Goal: Transaction & Acquisition: Book appointment/travel/reservation

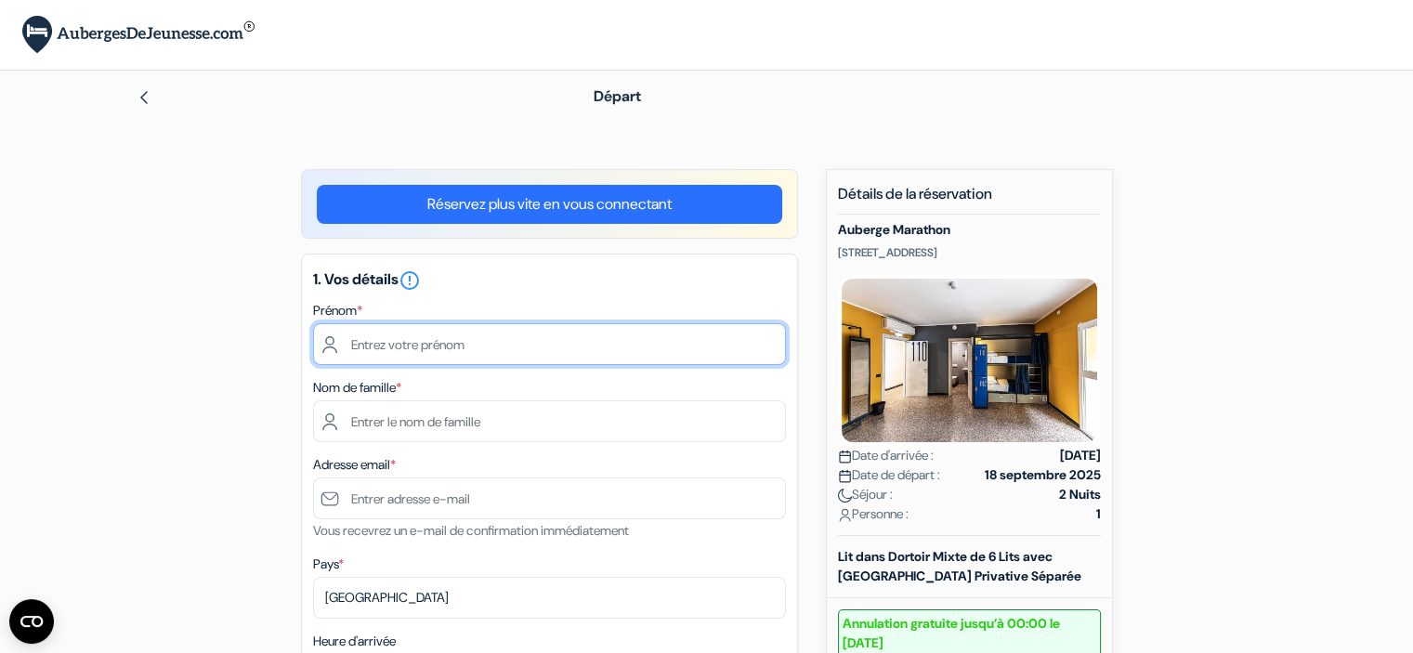
click at [471, 348] on input "text" at bounding box center [549, 344] width 473 height 42
type input "Laure"
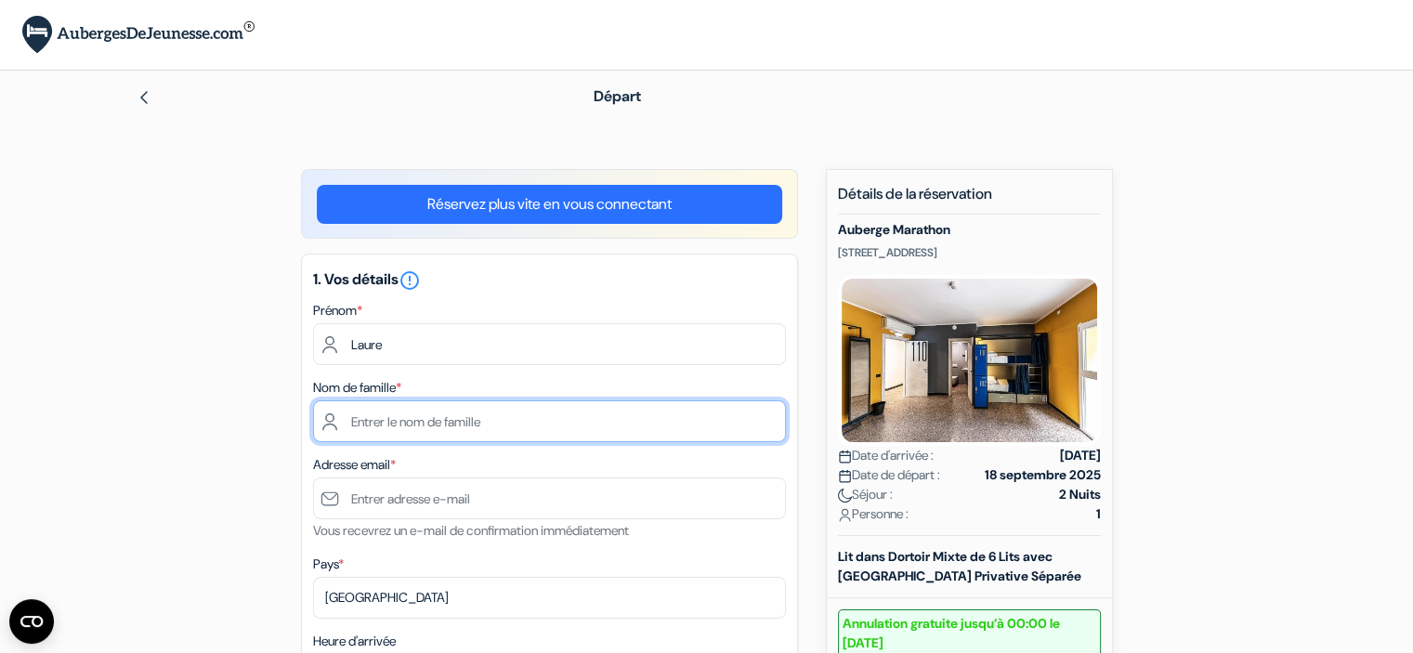
click at [430, 414] on input "text" at bounding box center [549, 421] width 473 height 42
type input "Purenne"
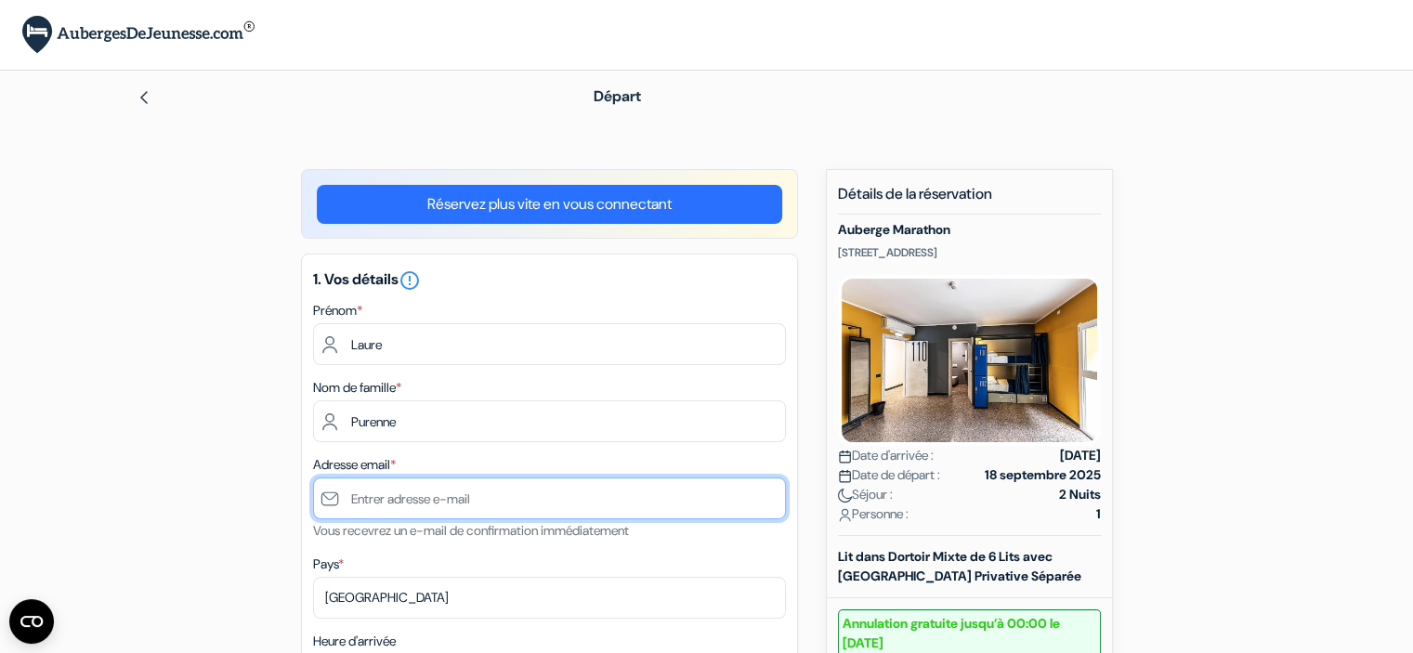
click at [427, 514] on input "text" at bounding box center [549, 499] width 473 height 42
type input "[EMAIL_ADDRESS][DOMAIN_NAME]"
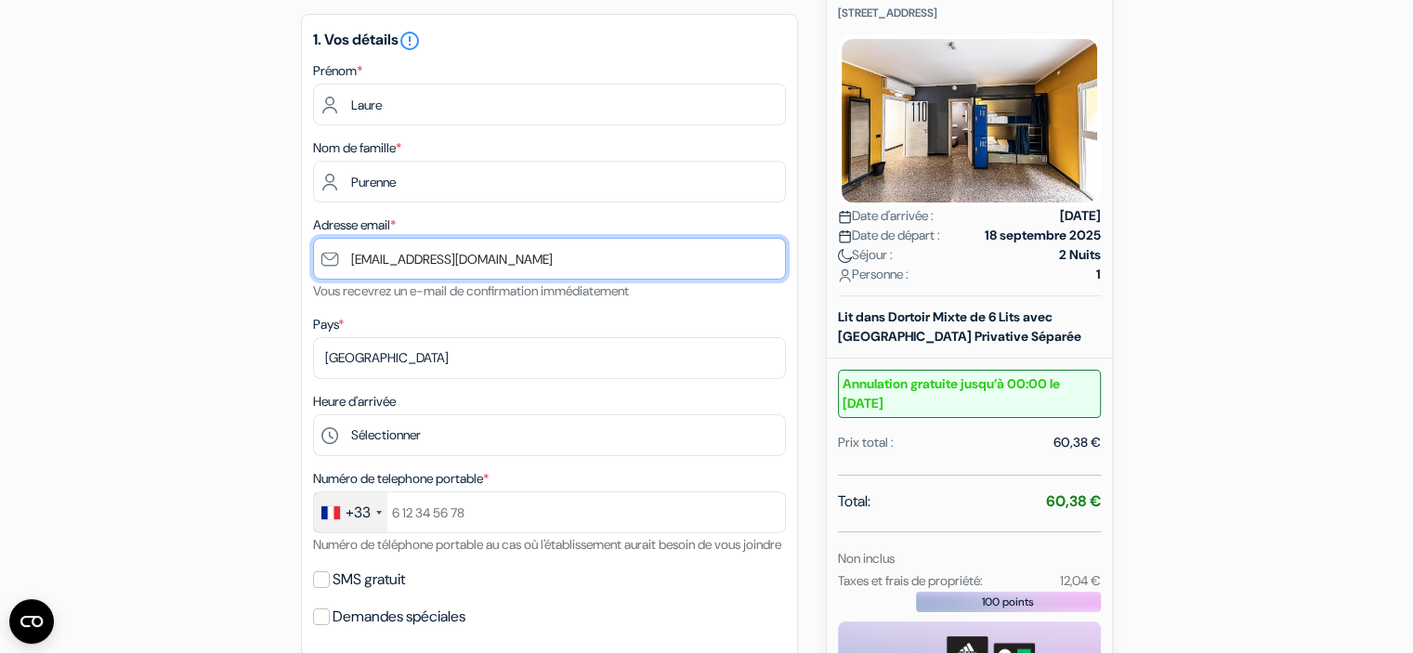
scroll to position [249, 0]
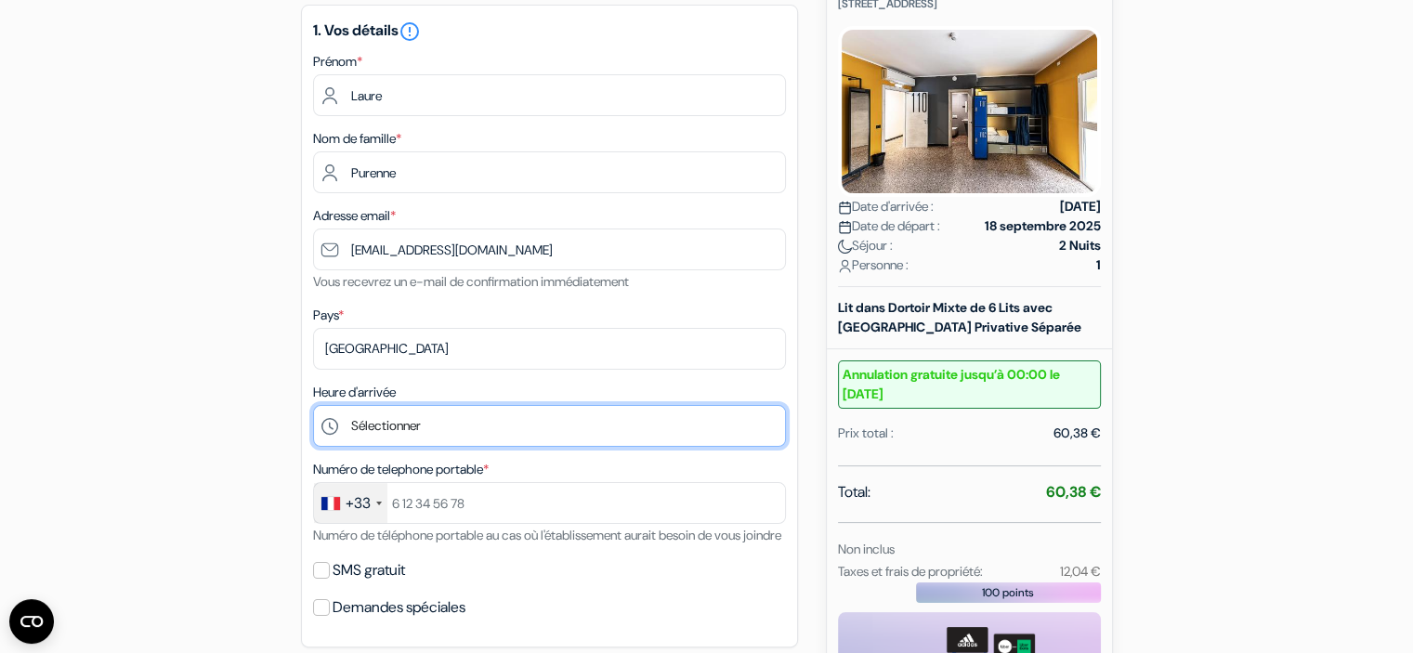
click at [493, 438] on select "Sélectionner 14:00 15:00 16:00 17:00 18:00 19:00 20:00 21:00 22:00" at bounding box center [549, 426] width 473 height 42
click at [453, 430] on select "Sélectionner 14:00 15:00 16:00 17:00 18:00 19:00 20:00 21:00 22:00" at bounding box center [549, 426] width 473 height 42
select select "17"
click at [313, 406] on select "Sélectionner 14:00 15:00 16:00 17:00 18:00 19:00 20:00 21:00 22:00" at bounding box center [549, 426] width 473 height 42
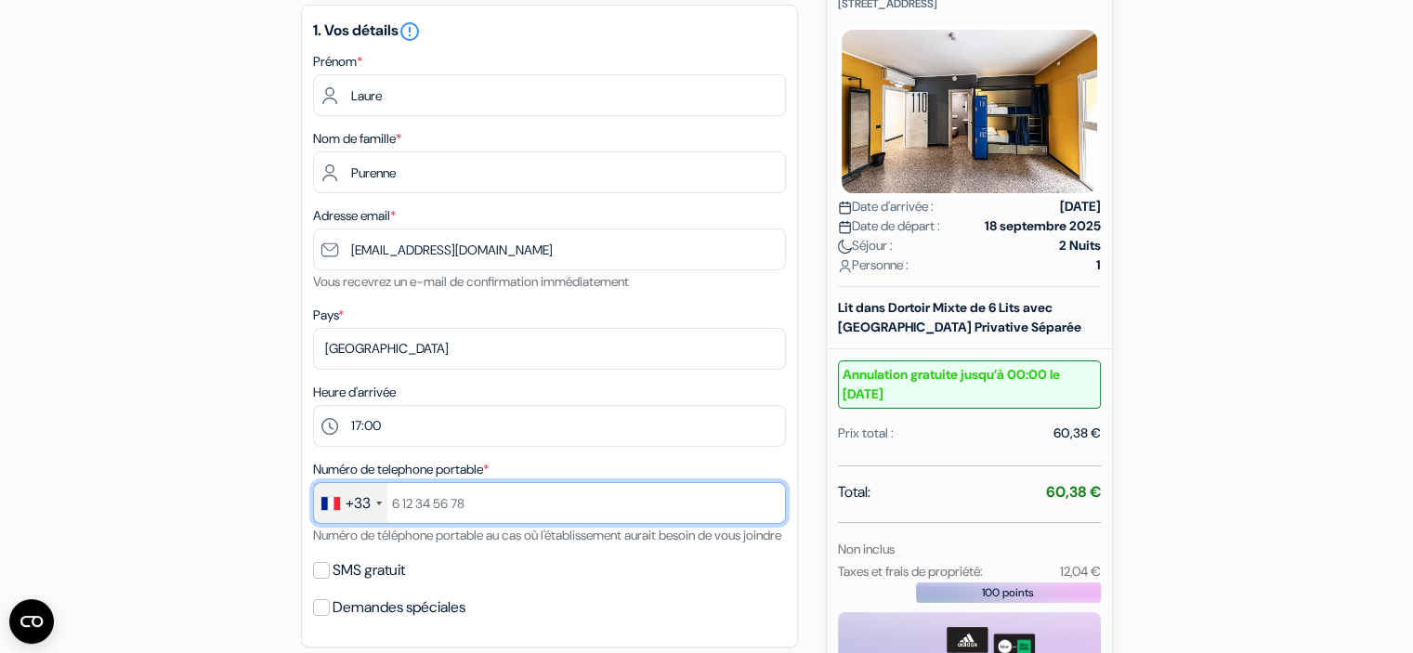
click at [426, 506] on input "text" at bounding box center [549, 503] width 473 height 42
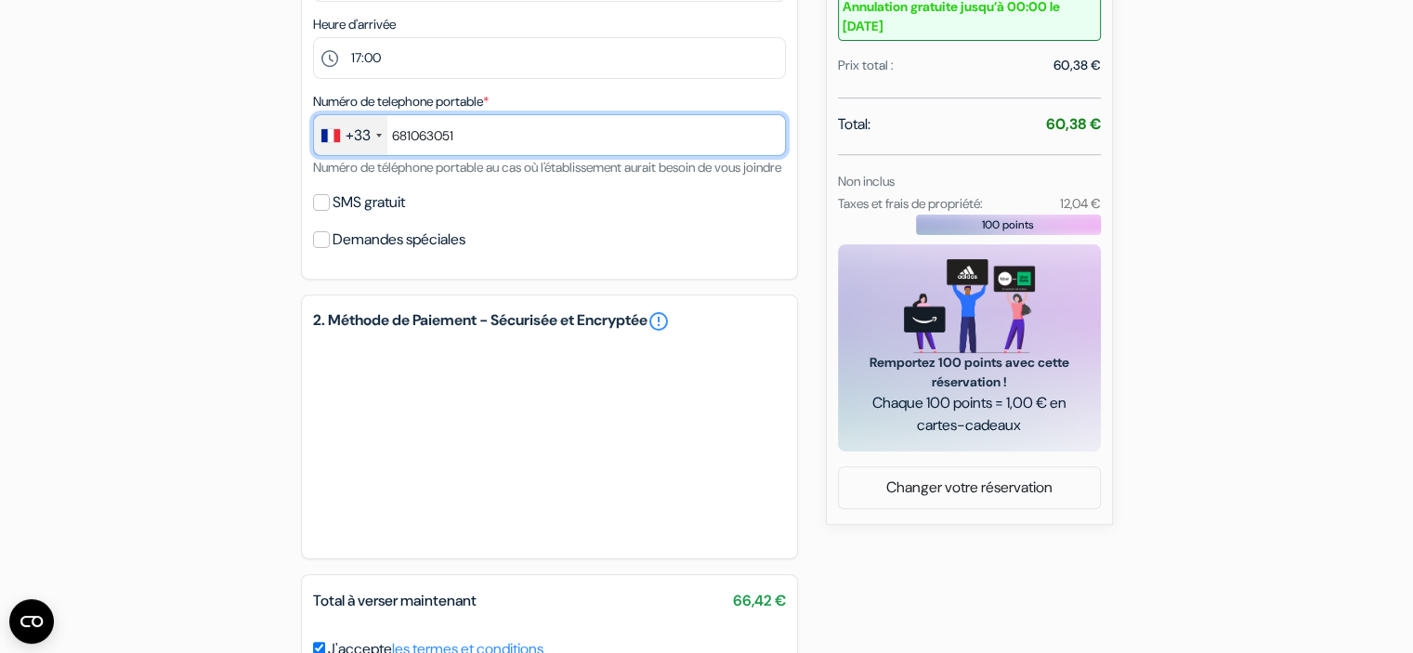
scroll to position [615, 0]
type input "681063051"
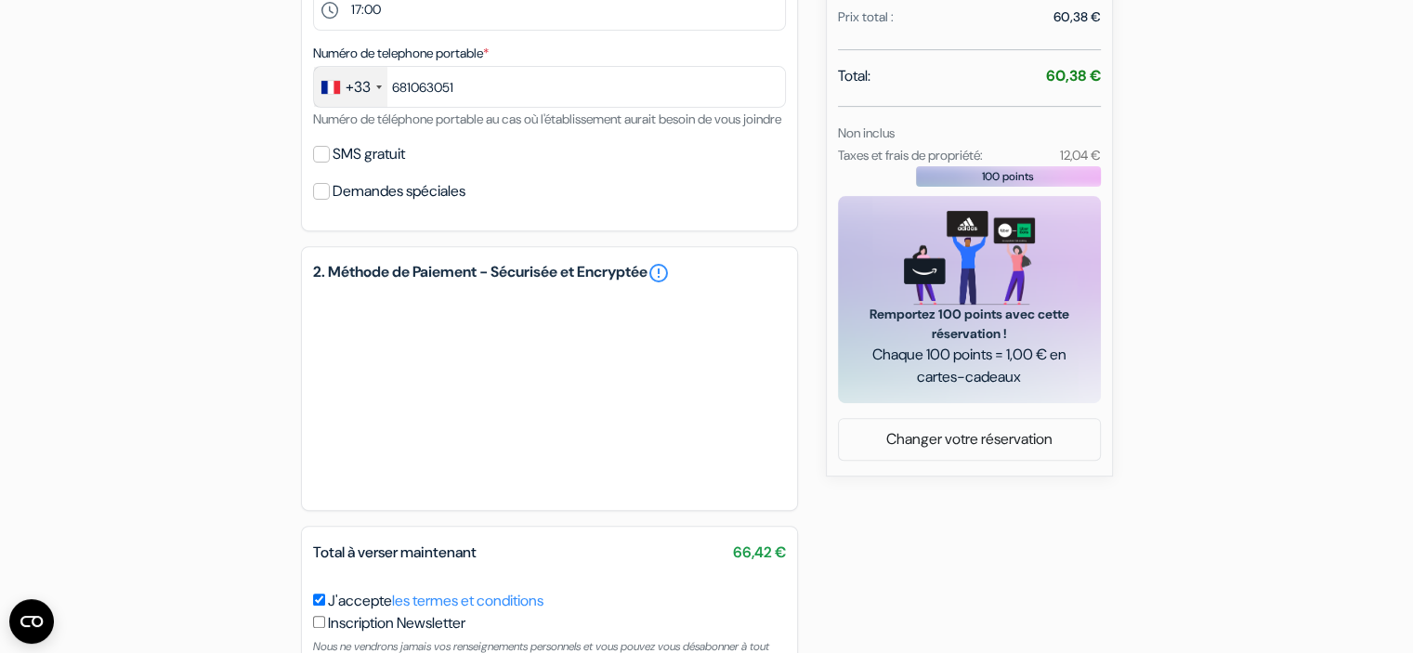
scroll to position [664, 0]
click at [935, 435] on link "Changer votre réservation" at bounding box center [969, 440] width 261 height 35
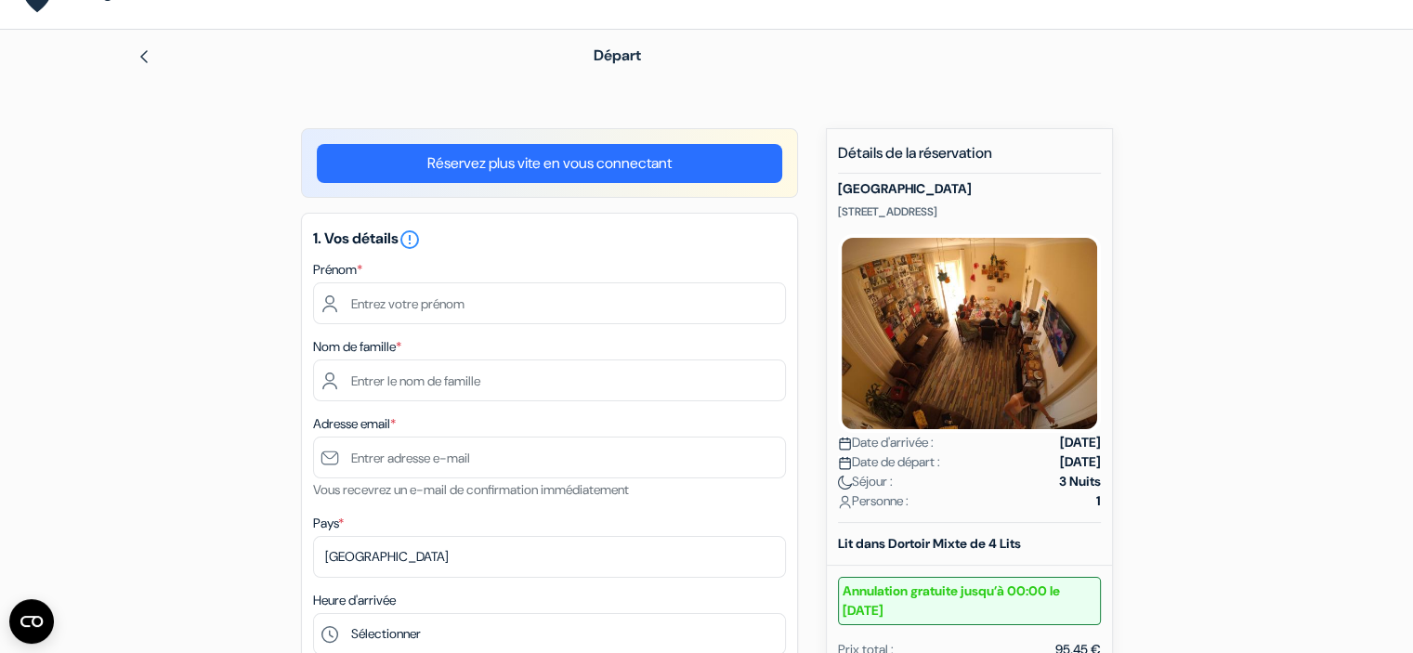
scroll to position [39, 0]
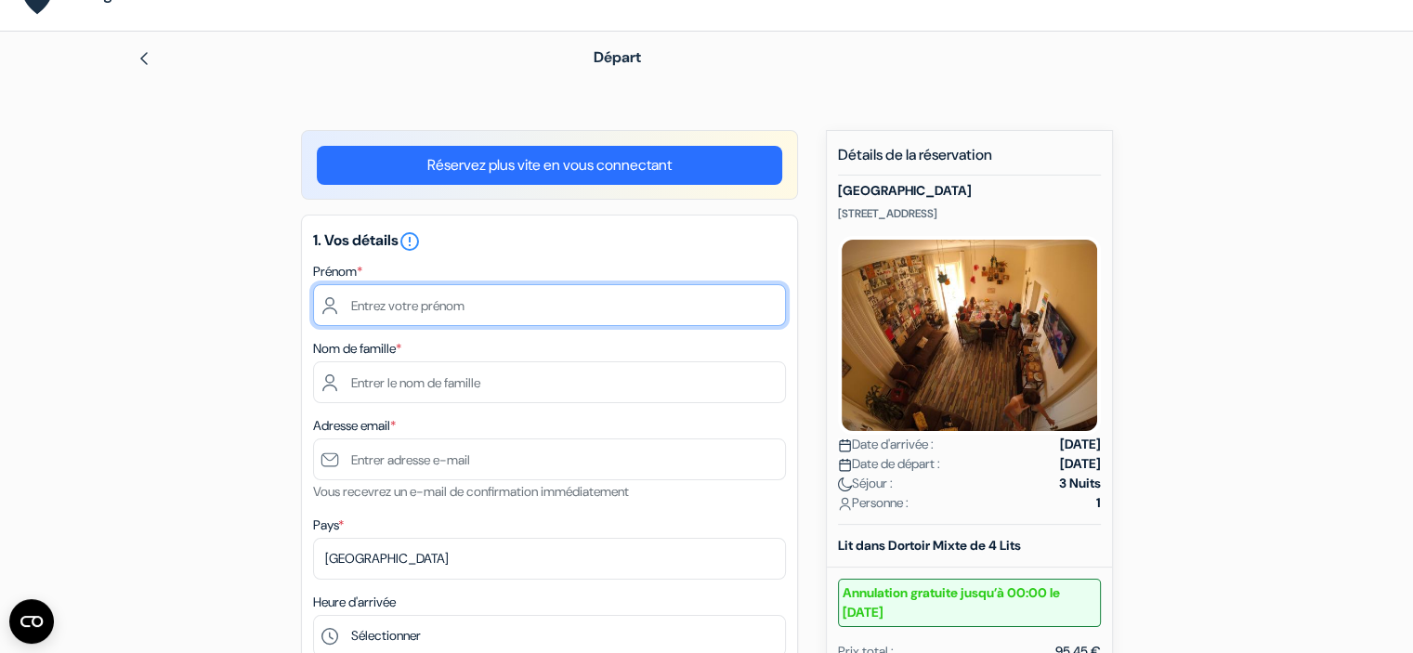
click at [453, 312] on input "text" at bounding box center [549, 305] width 473 height 42
type input "Laure"
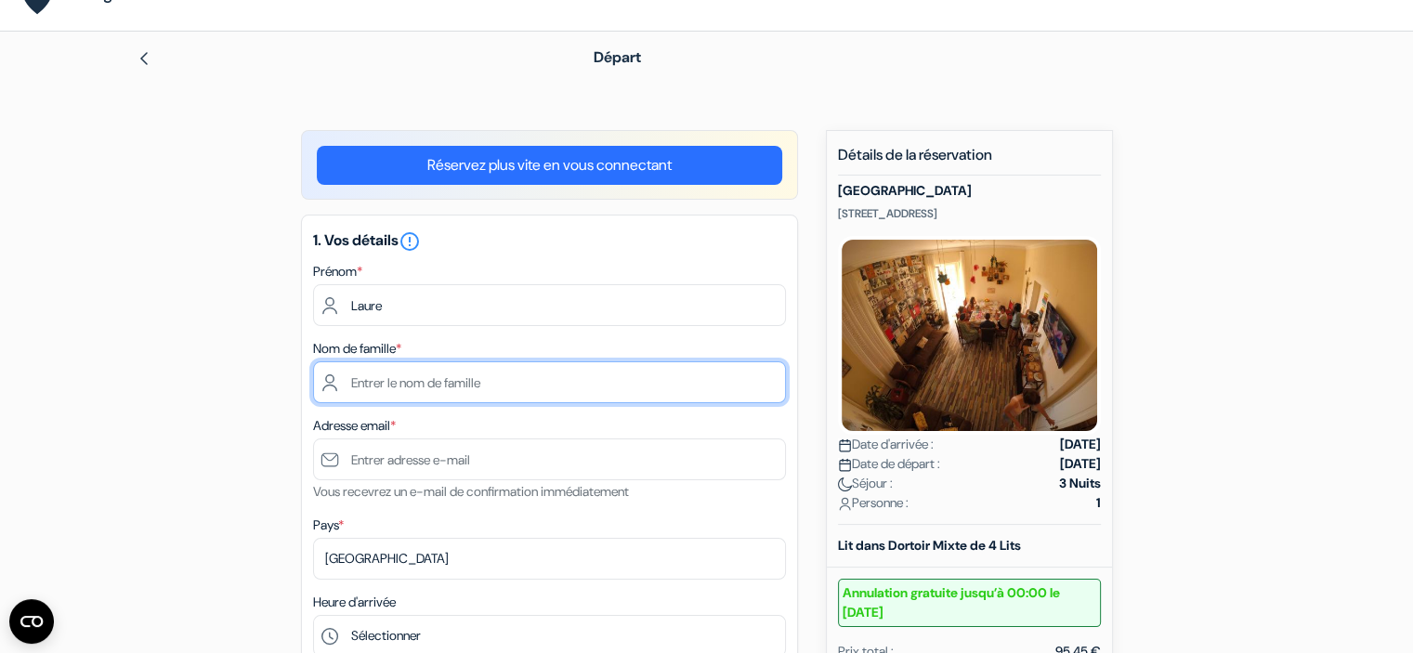
click at [413, 380] on input "text" at bounding box center [549, 382] width 473 height 42
type input "Purenne"
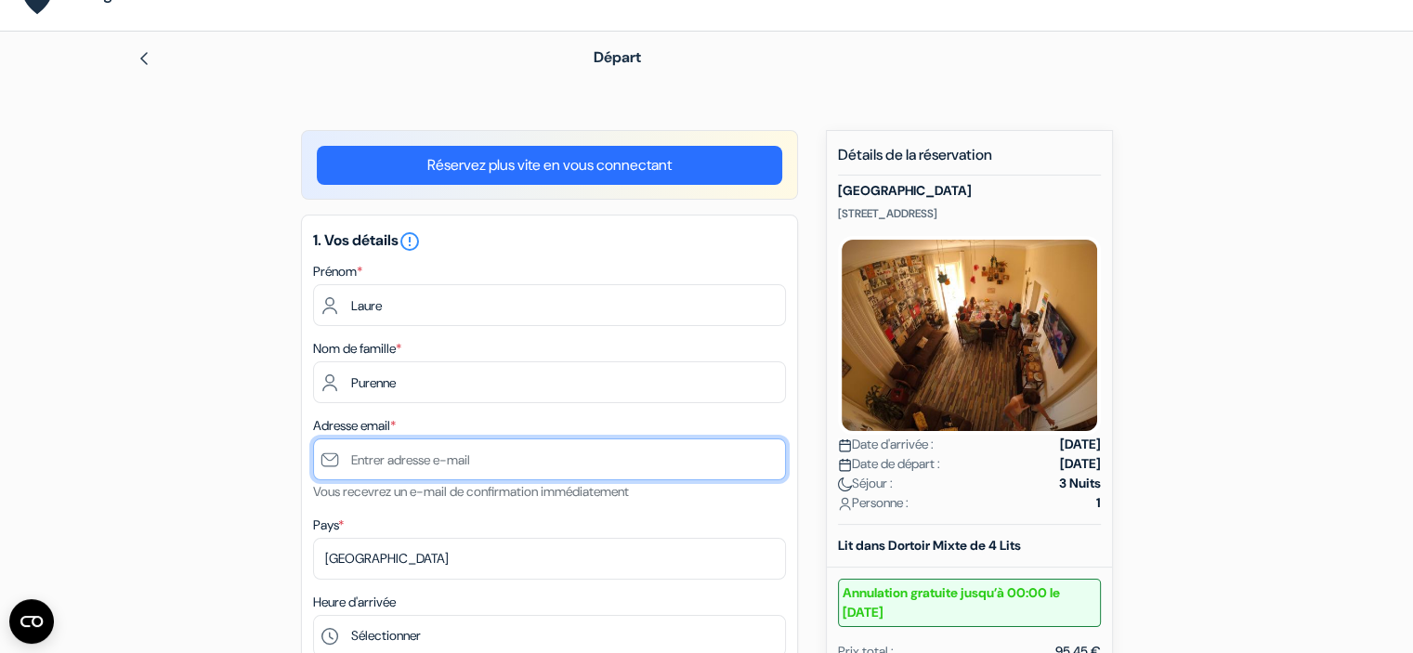
click at [385, 463] on input "text" at bounding box center [549, 460] width 473 height 42
type input "[EMAIL_ADDRESS][DOMAIN_NAME]"
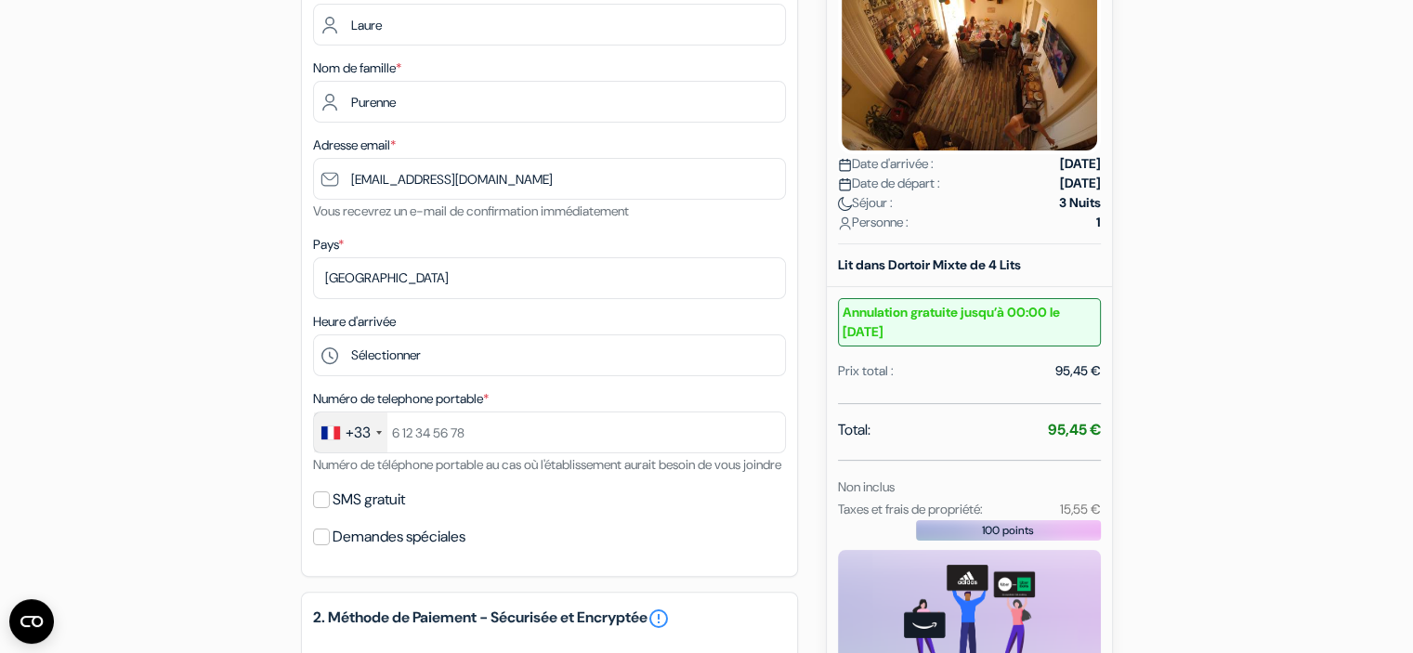
scroll to position [321, 0]
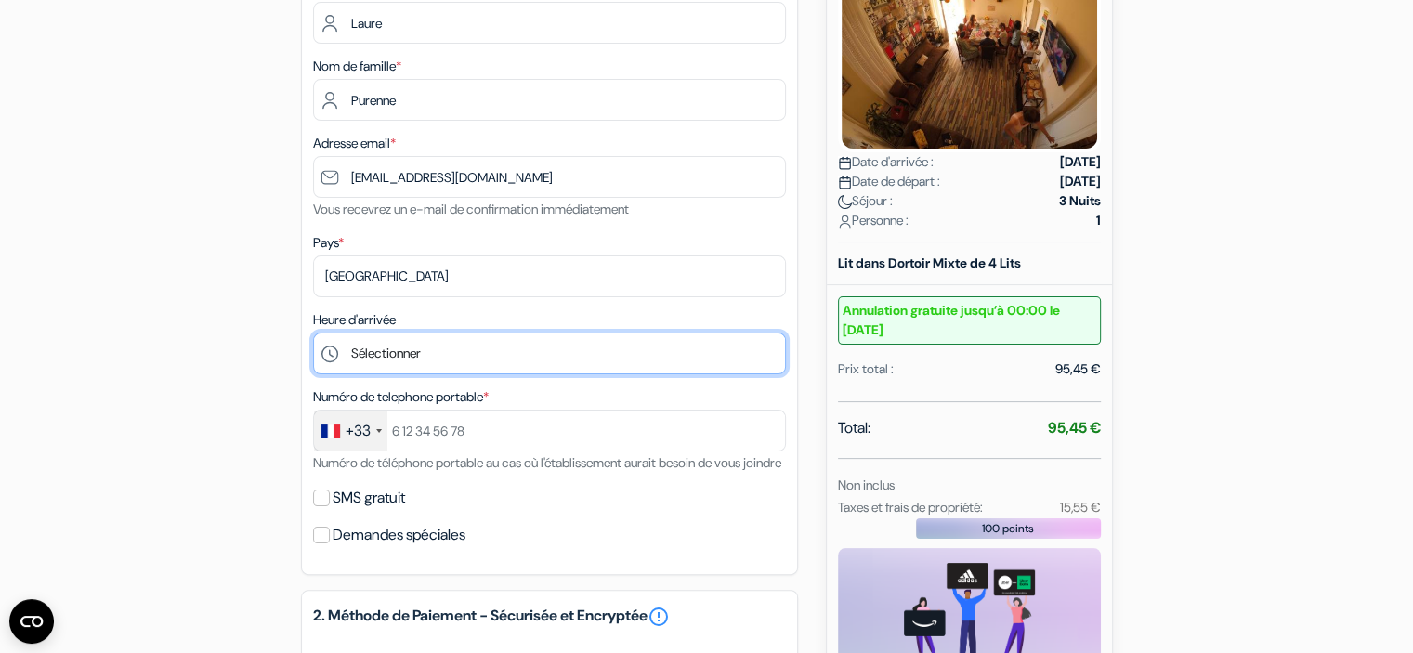
click at [430, 335] on select "Sélectionner 14:00 15:00 16:00 17:00 18:00 19:00 20:00 21:00 22:00" at bounding box center [549, 354] width 473 height 42
select select "17"
click at [313, 334] on select "Sélectionner 14:00 15:00 16:00 17:00 18:00 19:00 20:00 21:00 22:00" at bounding box center [549, 354] width 473 height 42
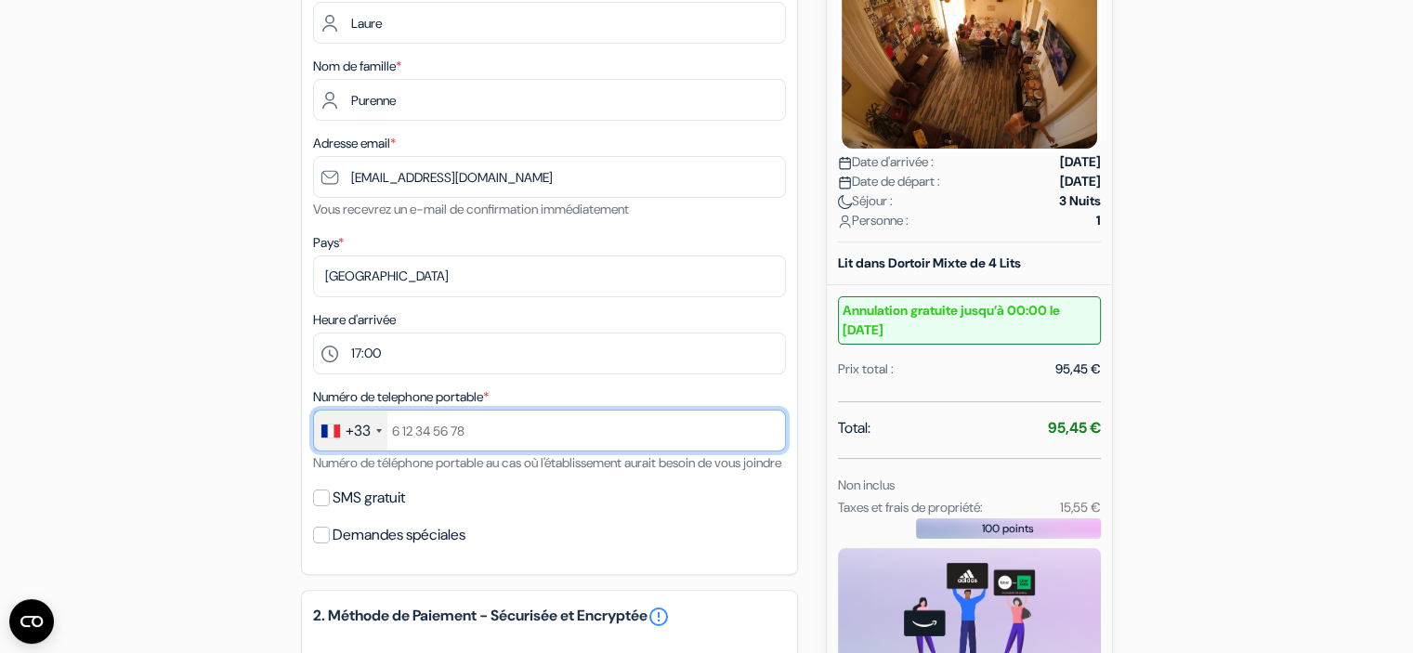
click at [419, 430] on input "text" at bounding box center [549, 431] width 473 height 42
type input "681063051"
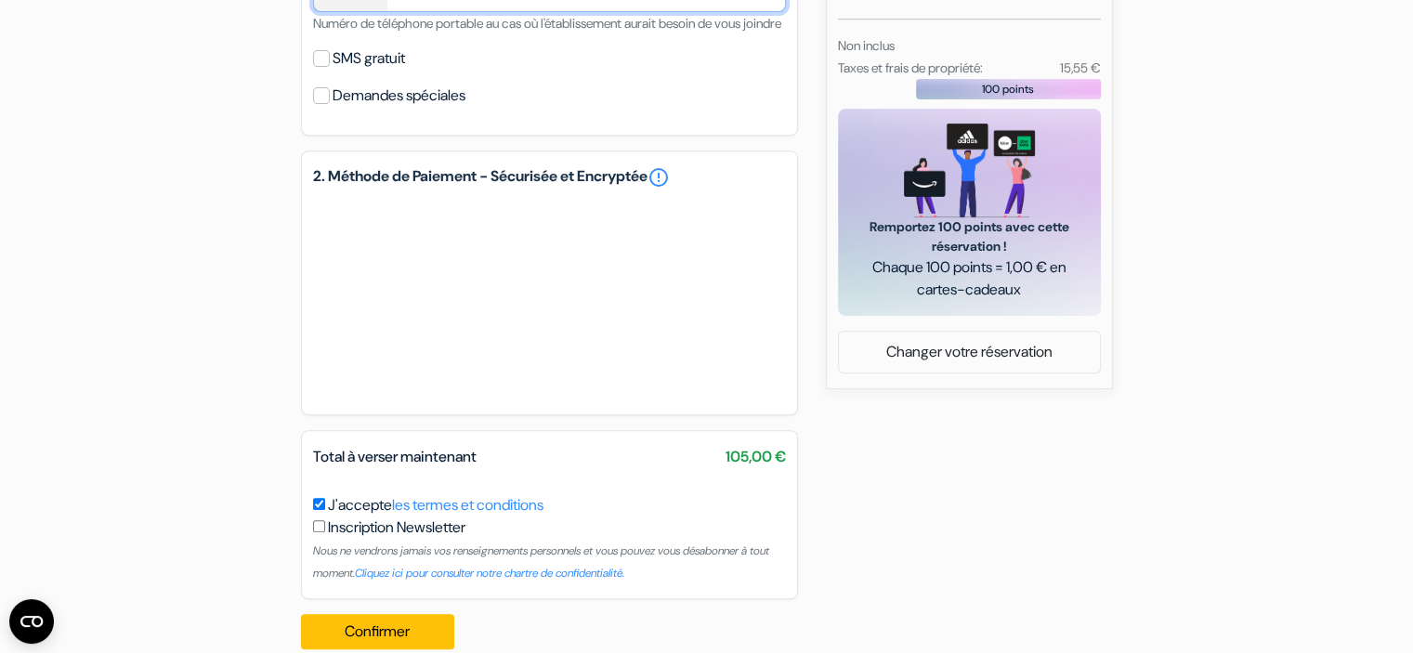
scroll to position [796, 0]
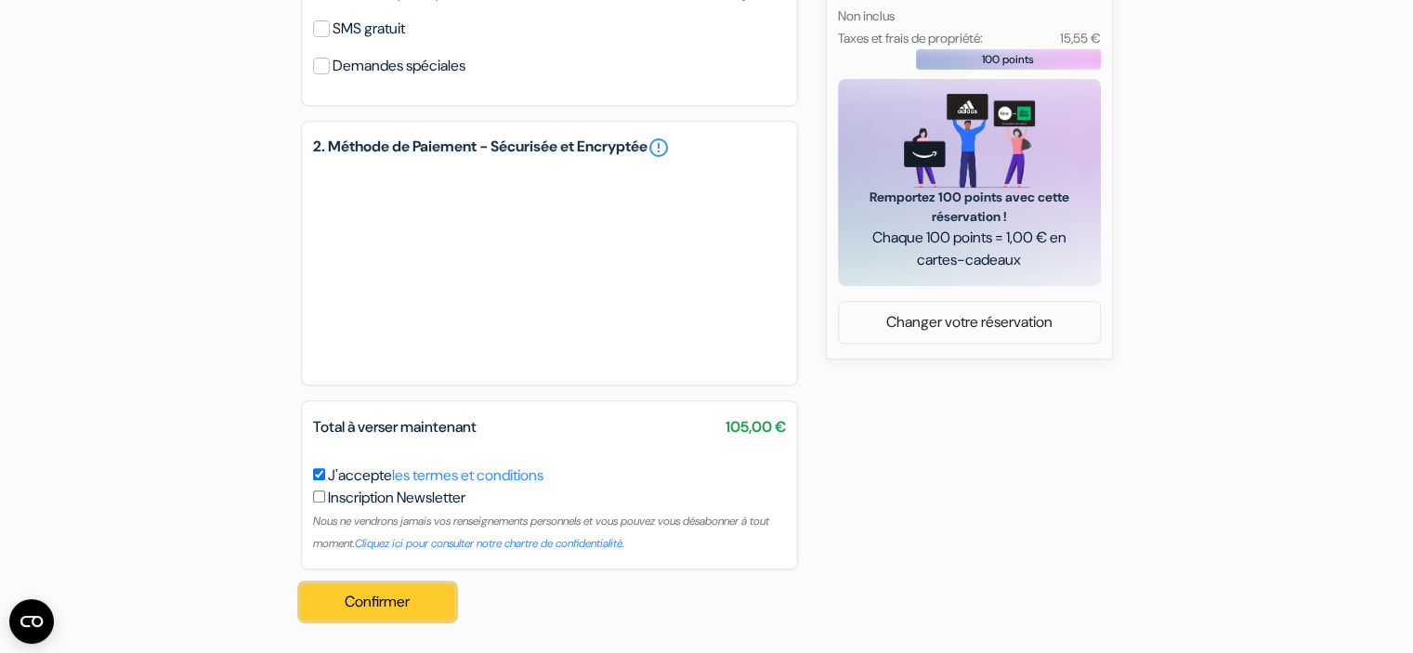
click at [373, 617] on button "Confirmer Loading..." at bounding box center [378, 601] width 154 height 35
drag, startPoint x: 824, startPoint y: 145, endPoint x: 680, endPoint y: -73, distance: 261.6
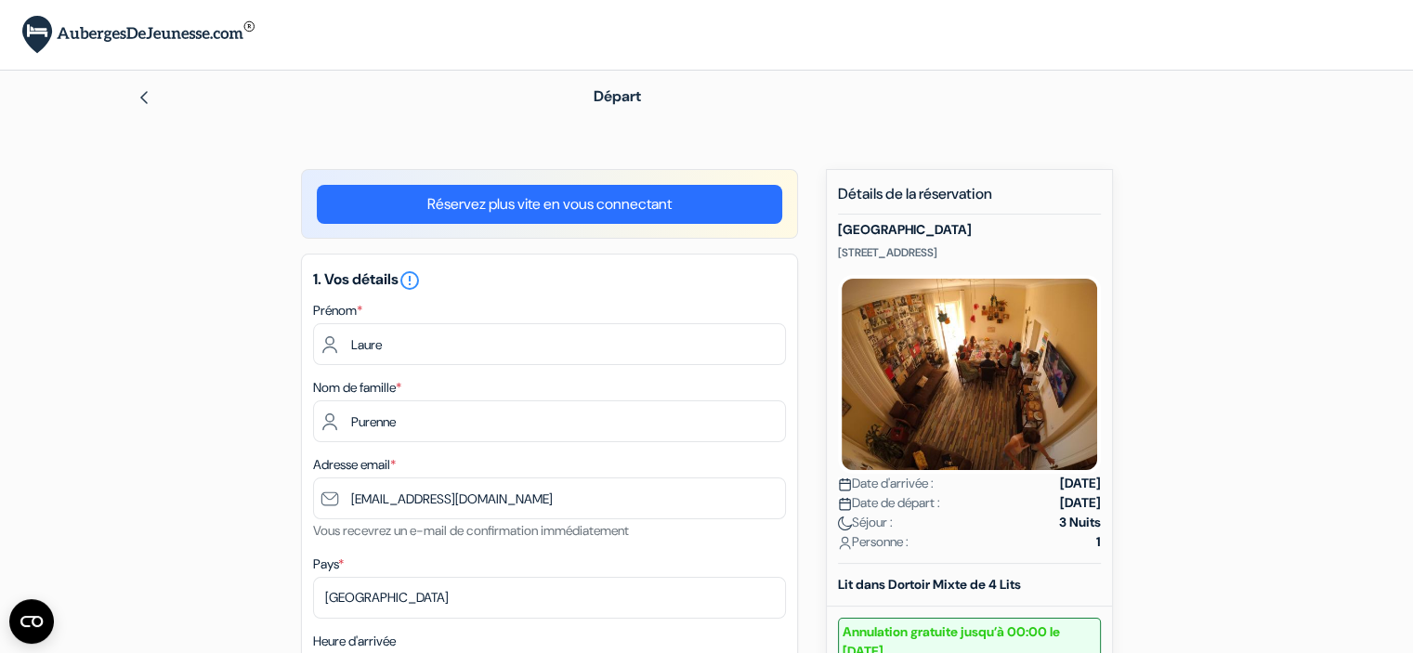
scroll to position [814, 0]
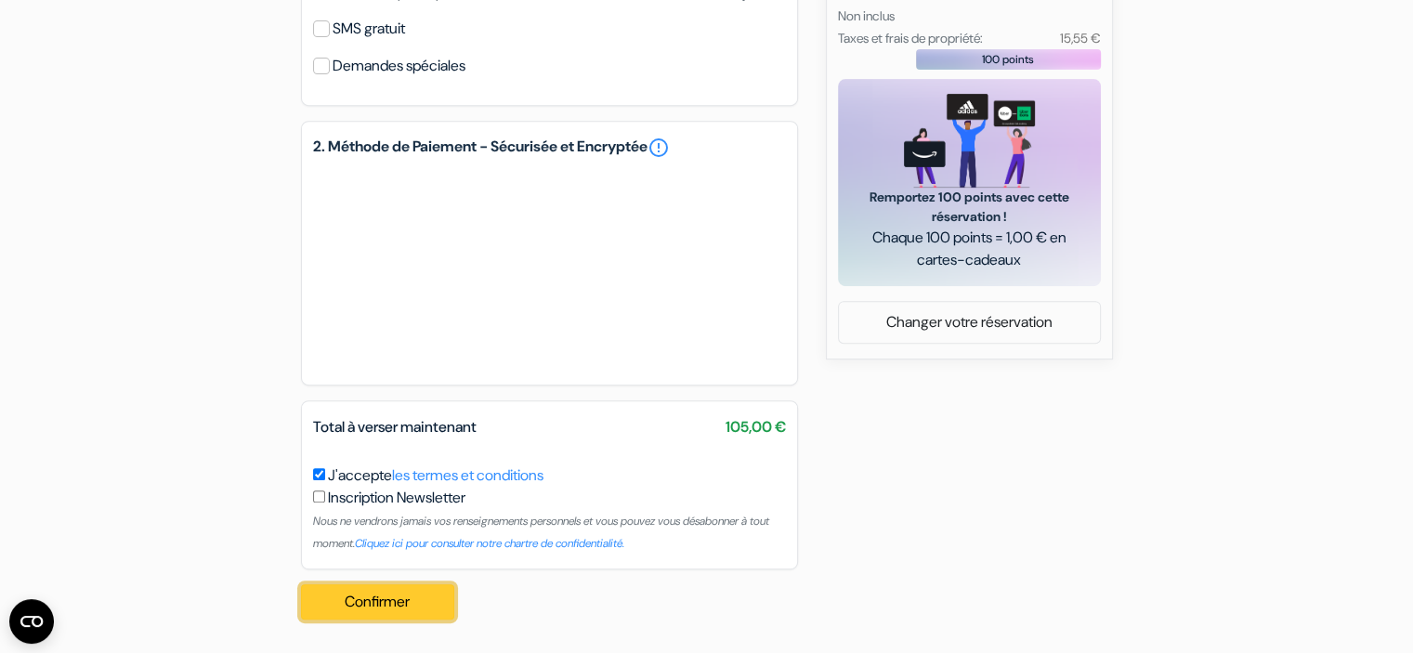
click at [422, 606] on button "Confirmer Loading..." at bounding box center [378, 601] width 154 height 35
